Goal: Information Seeking & Learning: Learn about a topic

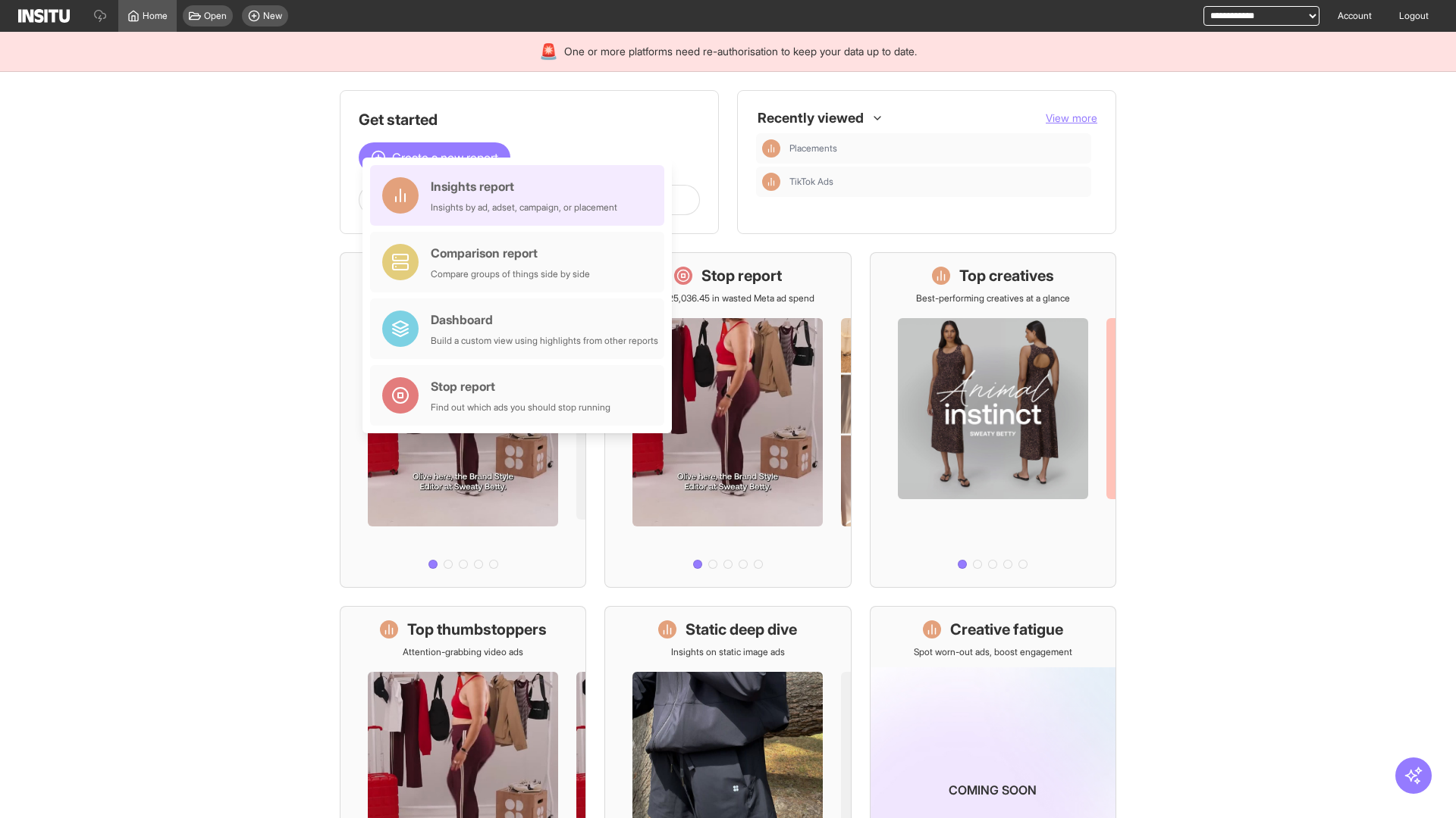
click at [521, 195] on div "Insights report Insights by ad, adset, campaign, or placement" at bounding box center [523, 195] width 186 height 37
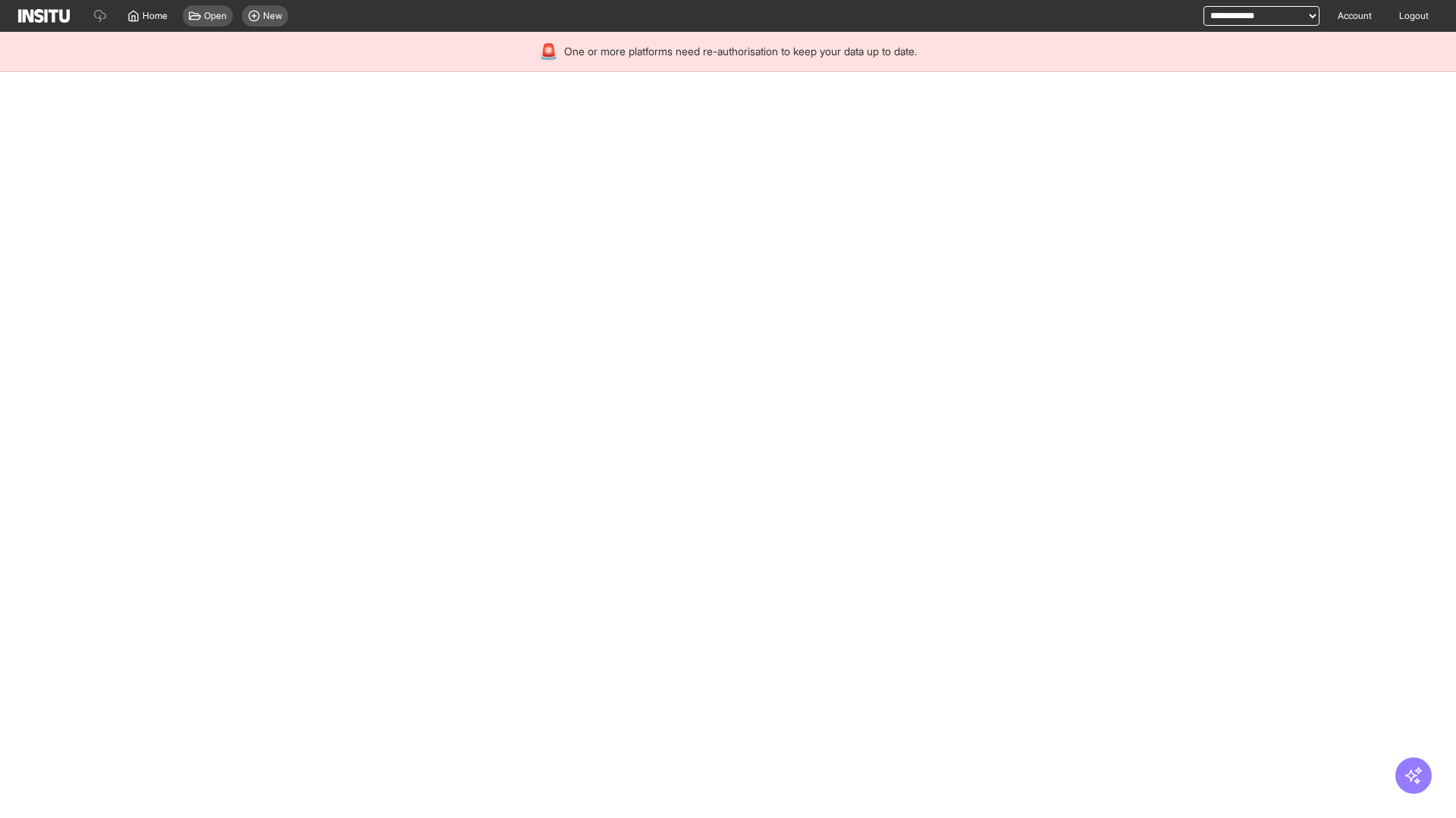
select select "**"
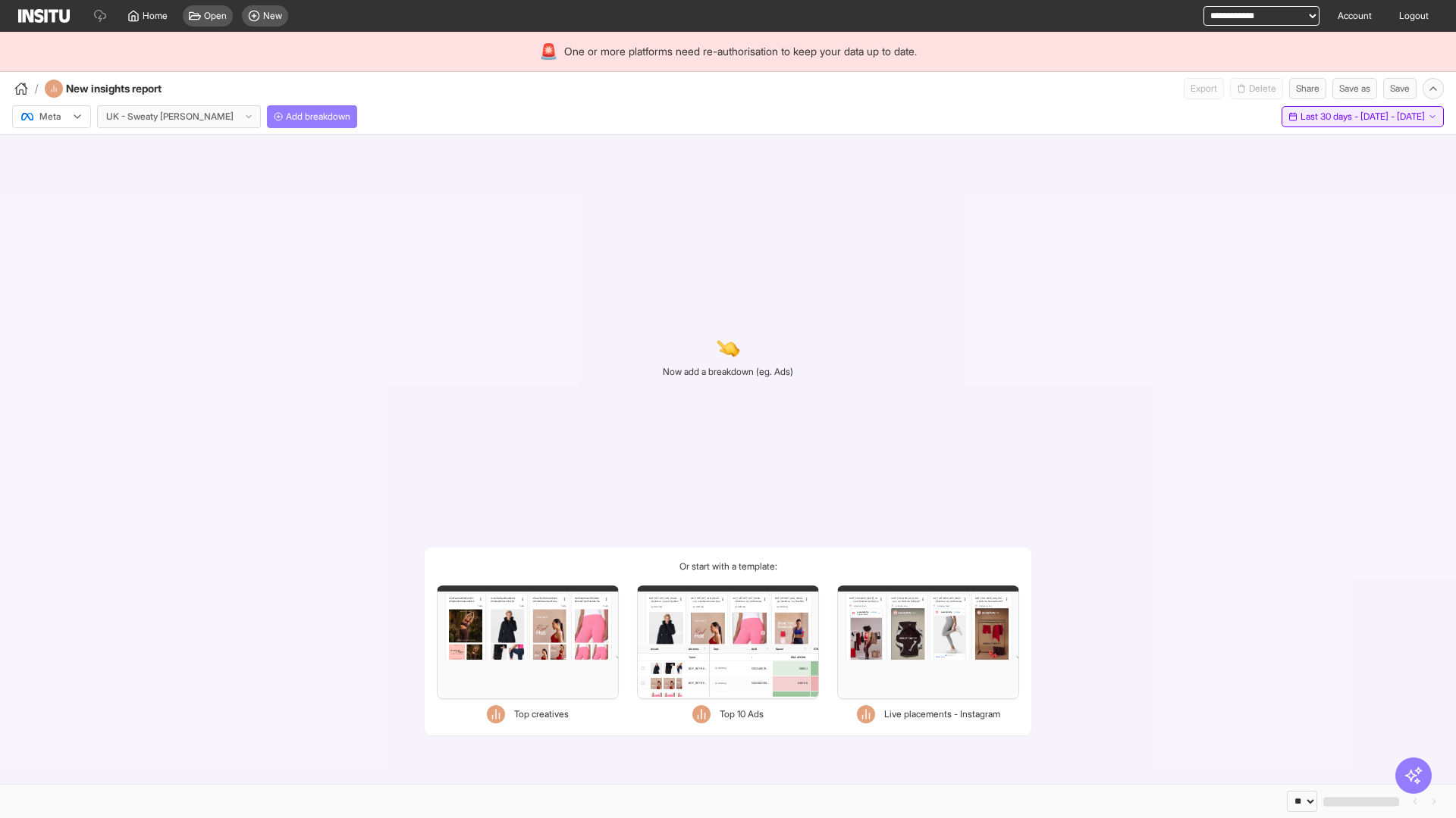
click at [1327, 116] on span "Last 30 days - [DATE] - [DATE]" at bounding box center [1362, 116] width 125 height 12
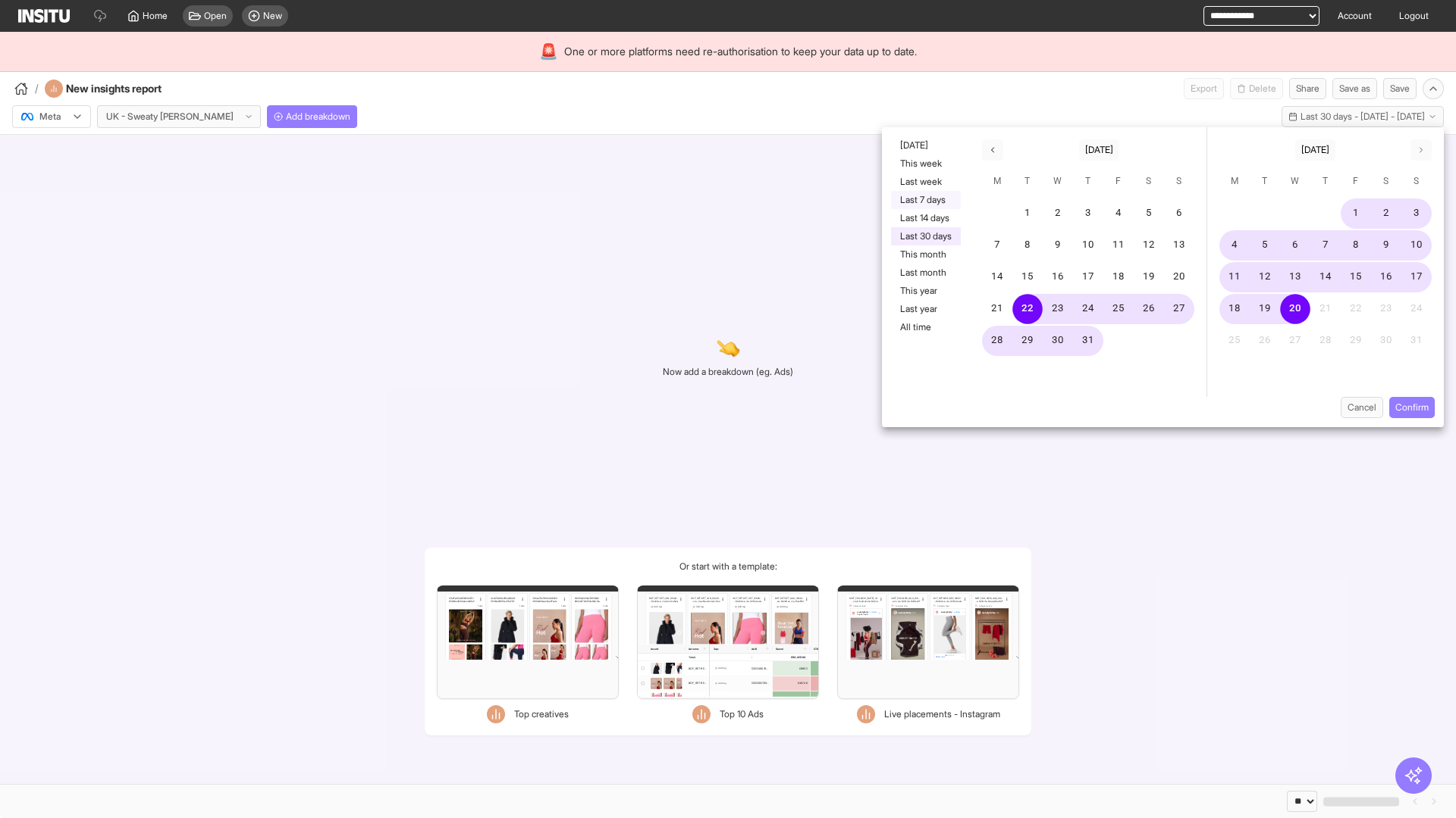
click at [924, 200] on button "Last 7 days" at bounding box center [926, 200] width 70 height 18
